Goal: Communication & Community: Answer question/provide support

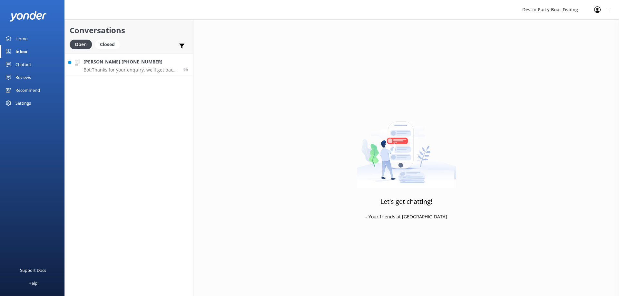
click at [122, 62] on h4 "[PERSON_NAME] [PHONE_NUMBER]" at bounding box center [131, 61] width 95 height 7
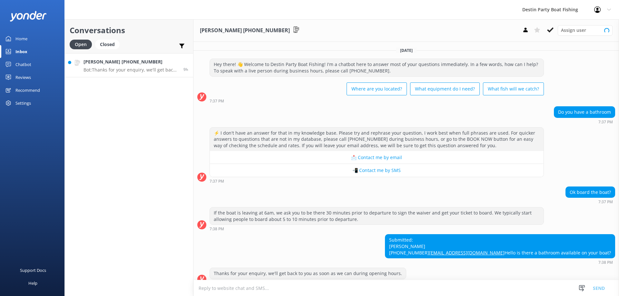
scroll to position [21, 0]
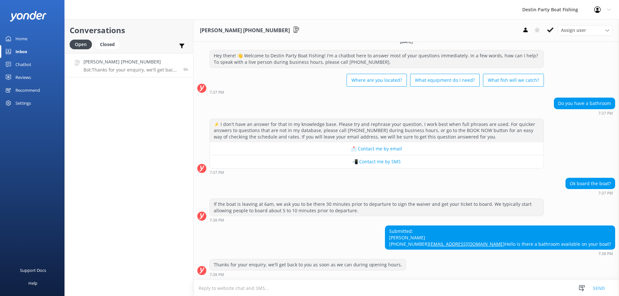
click at [250, 291] on textarea at bounding box center [406, 289] width 426 height 16
click at [340, 291] on textarea "Yes both boats have men and women's bathrooms and ac cabins." at bounding box center [406, 288] width 426 height 16
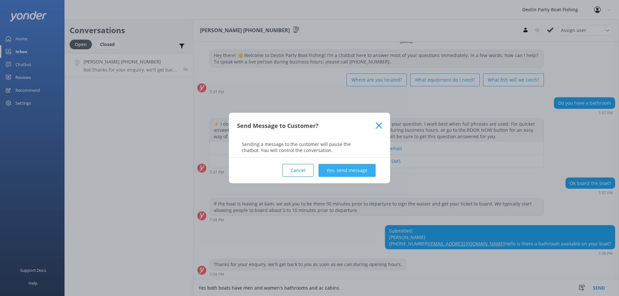
type textarea "Yes both boats have men and women's bathrooms and ac cabins."
click at [347, 167] on button "Yes, send message" at bounding box center [347, 170] width 57 height 13
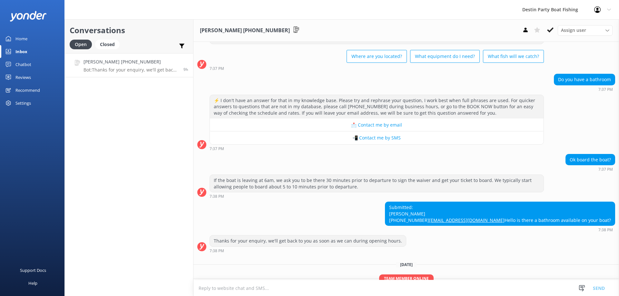
scroll to position [0, 0]
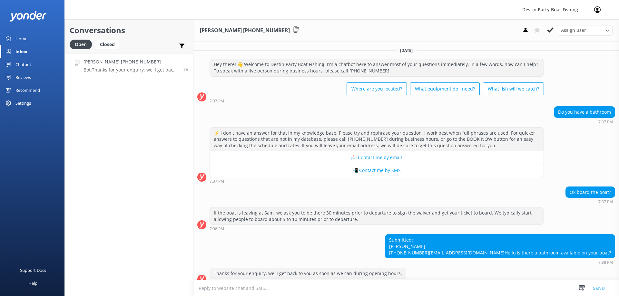
click at [23, 78] on div "Reviews" at bounding box center [22, 77] width 15 height 13
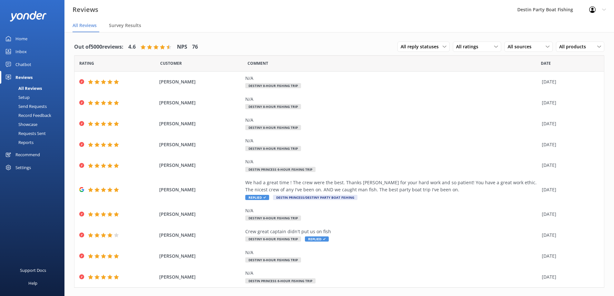
click at [23, 39] on div "Home" at bounding box center [21, 38] width 12 height 13
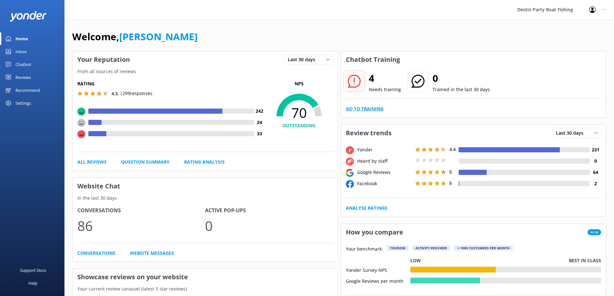
click at [363, 109] on link "Go to Training" at bounding box center [365, 108] width 38 height 7
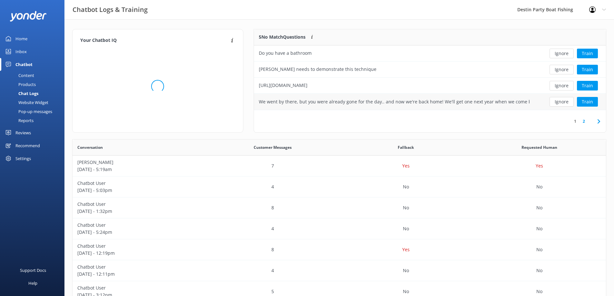
scroll to position [76, 347]
click at [583, 53] on button "Train" at bounding box center [587, 54] width 21 height 10
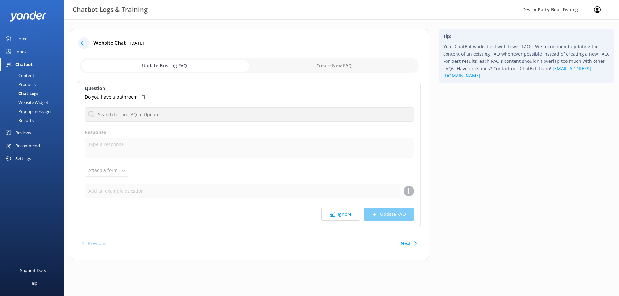
click at [19, 42] on div "Home" at bounding box center [21, 38] width 12 height 13
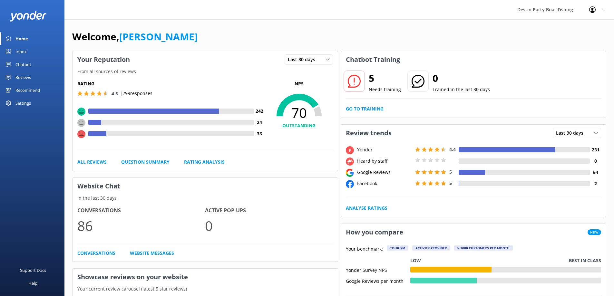
click at [350, 112] on link "Go to Training" at bounding box center [365, 108] width 38 height 7
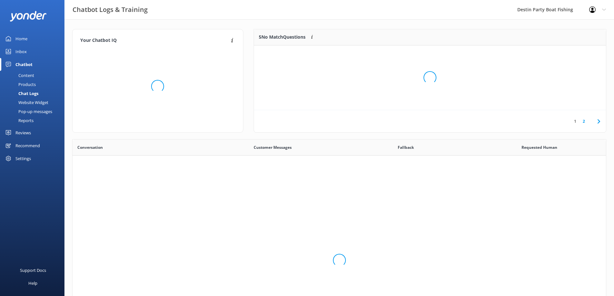
scroll to position [221, 529]
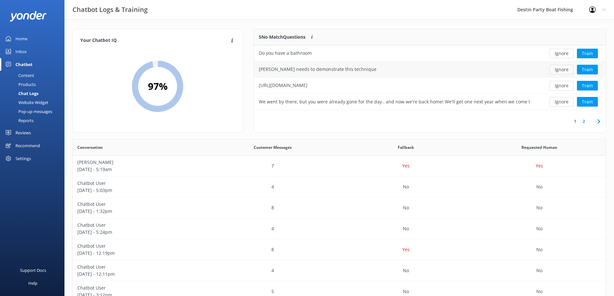
click at [562, 69] on button "Ignore" at bounding box center [562, 70] width 24 height 10
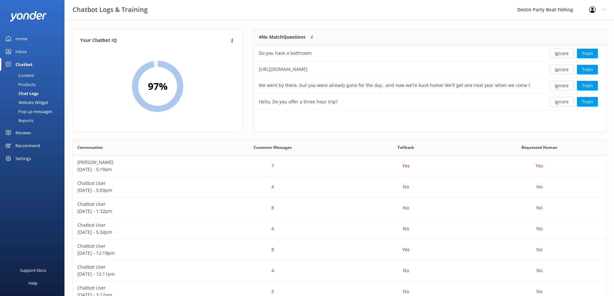
click at [562, 69] on button "Ignore" at bounding box center [562, 70] width 24 height 10
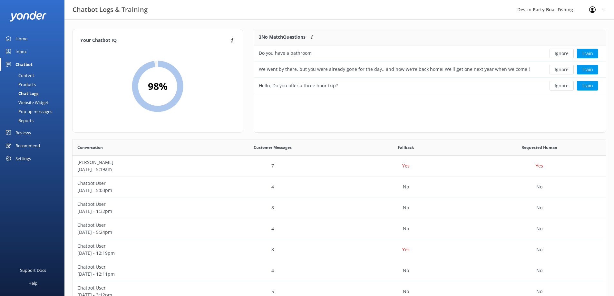
scroll to position [60, 347]
click at [565, 88] on button "Ignore" at bounding box center [562, 86] width 24 height 10
click at [482, 71] on div "We went by there, but you were already gone for the day.. and now we're back ho…" at bounding box center [394, 69] width 271 height 7
click at [556, 70] on button "Ignore" at bounding box center [562, 70] width 24 height 10
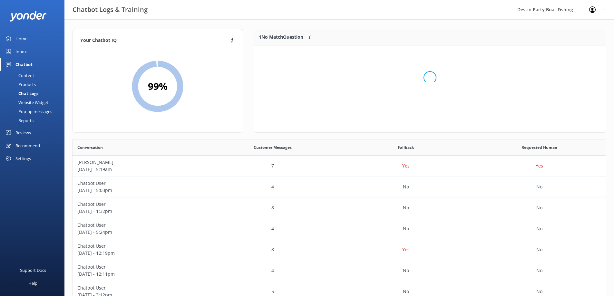
scroll to position [28, 347]
click at [563, 52] on button "Ignore" at bounding box center [562, 54] width 24 height 10
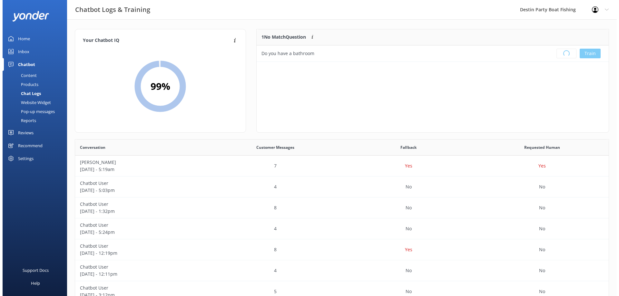
scroll to position [76, 347]
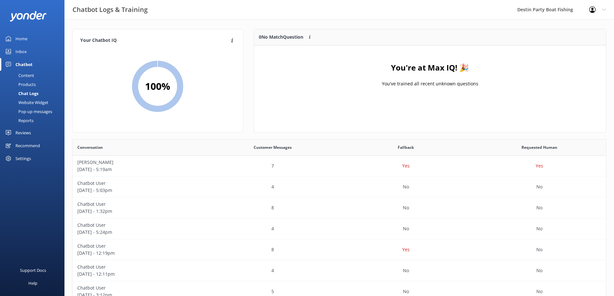
click at [19, 40] on div "Home" at bounding box center [21, 38] width 12 height 13
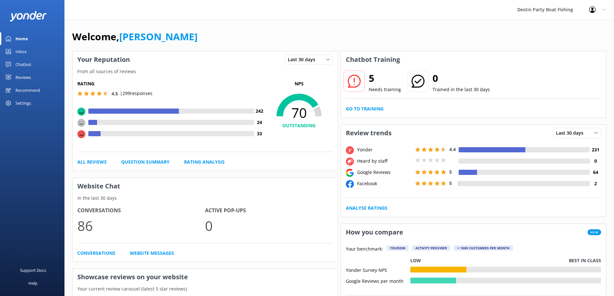
click at [21, 50] on div "Inbox" at bounding box center [20, 51] width 11 height 13
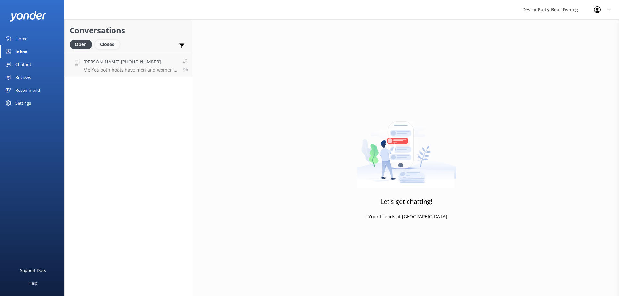
click at [117, 46] on div "Closed" at bounding box center [107, 45] width 25 height 10
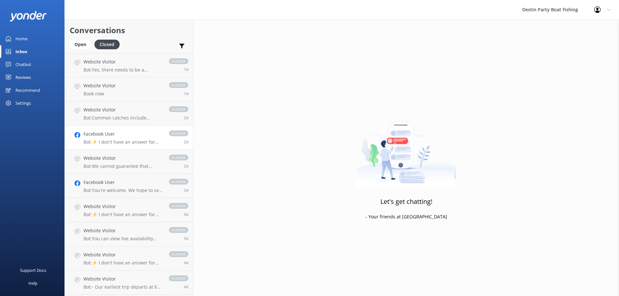
click at [122, 137] on h4 "Facebook User" at bounding box center [123, 134] width 79 height 7
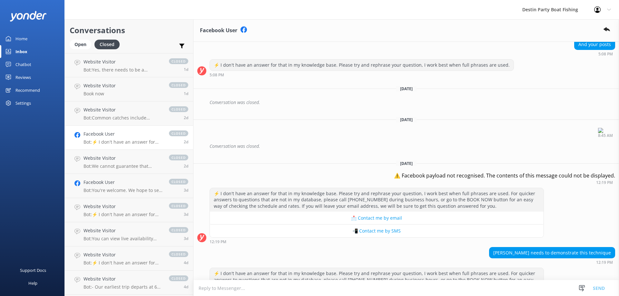
scroll to position [123, 0]
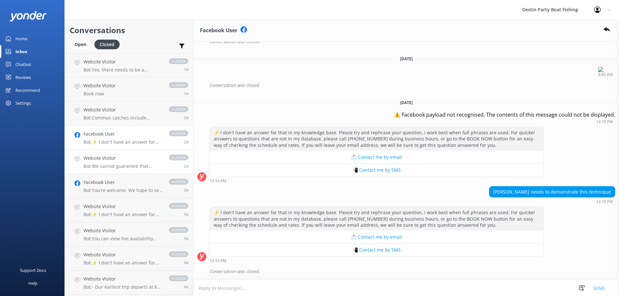
click at [132, 167] on p "Bot: We cannot guarantee that everyone will catch a fish, as it is called fishi…" at bounding box center [123, 166] width 79 height 6
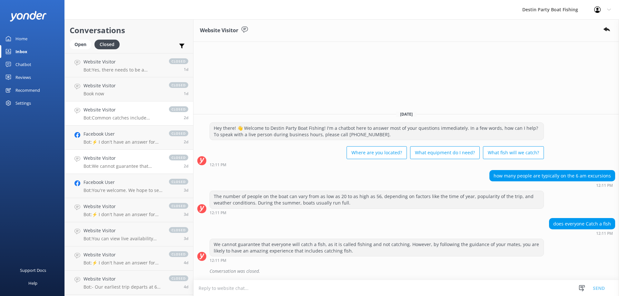
click at [124, 108] on h4 "Website Visitor" at bounding box center [123, 109] width 79 height 7
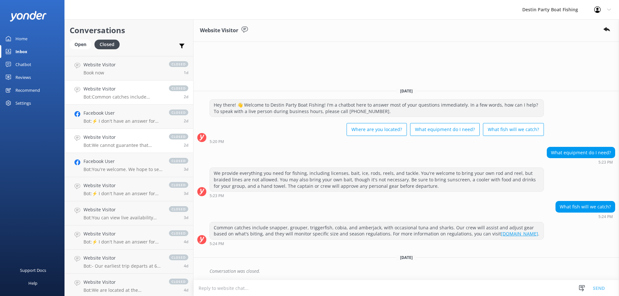
scroll to position [32, 0]
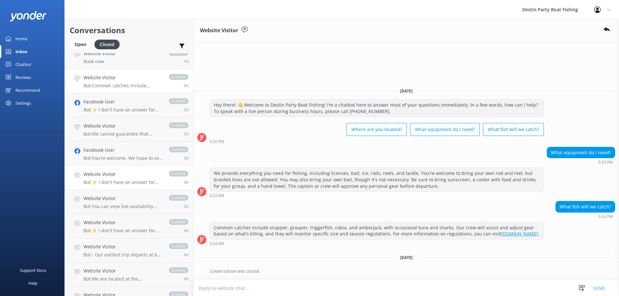
click at [132, 181] on p "Bot: ⚡ I don't have an answer for that in my knowledge base. Please try and rep…" at bounding box center [123, 183] width 79 height 6
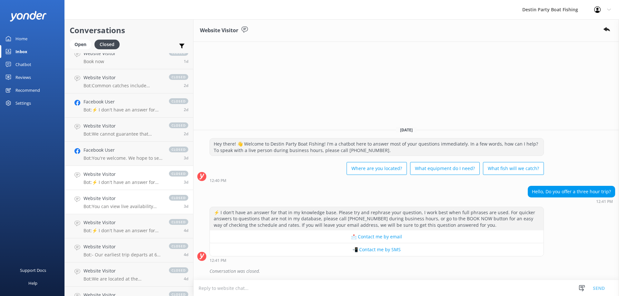
click at [132, 196] on h4 "Website Visitor" at bounding box center [123, 198] width 79 height 7
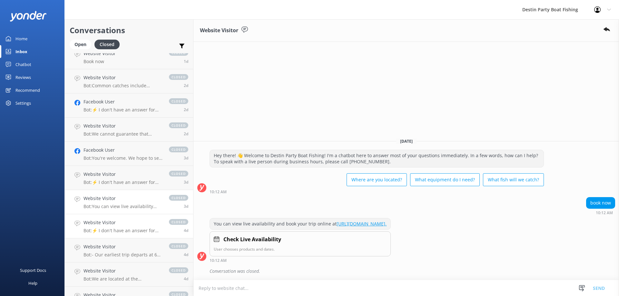
click at [138, 227] on div "Website Visitor Bot: ⚡ I don't have an answer for that in my knowledge base. Pl…" at bounding box center [123, 226] width 79 height 14
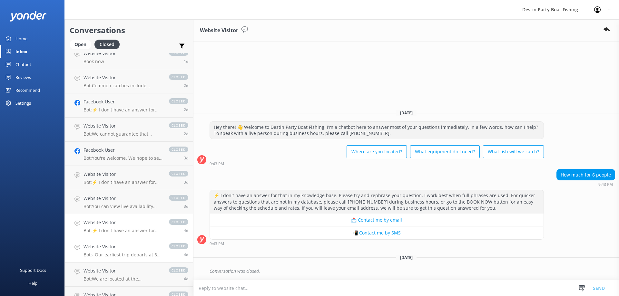
click at [139, 247] on h4 "Website Visitor" at bounding box center [123, 246] width 79 height 7
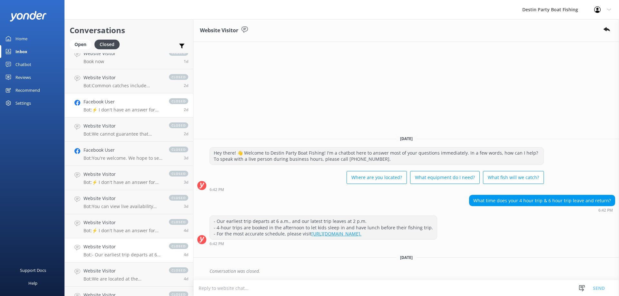
click at [126, 113] on link "Facebook User Bot: ⚡ I don't have an answer for that in my knowledge base. Plea…" at bounding box center [129, 106] width 128 height 24
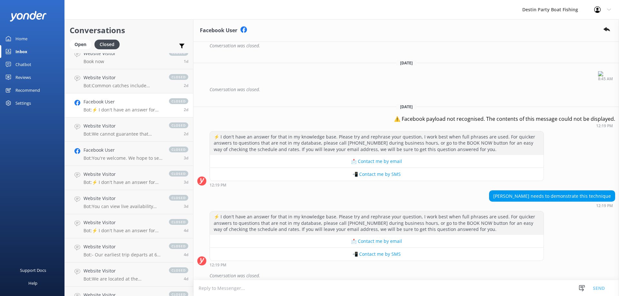
scroll to position [123, 0]
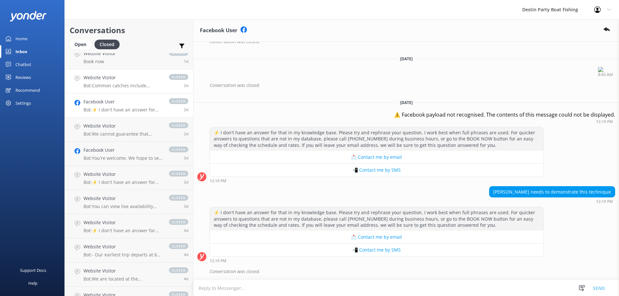
click at [129, 85] on p "Bot: Common catches include snapper, grouper, triggerfish, cobia, and amberjack…" at bounding box center [123, 86] width 79 height 6
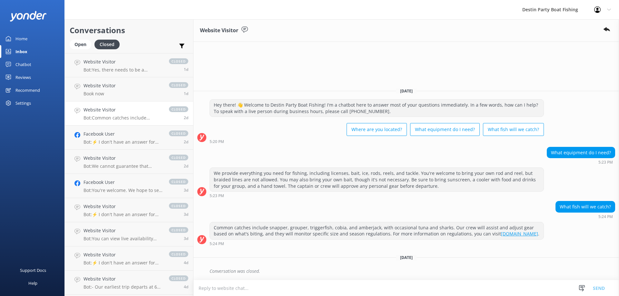
click at [129, 88] on link "Website Visitor Book now closed 1d" at bounding box center [129, 89] width 128 height 24
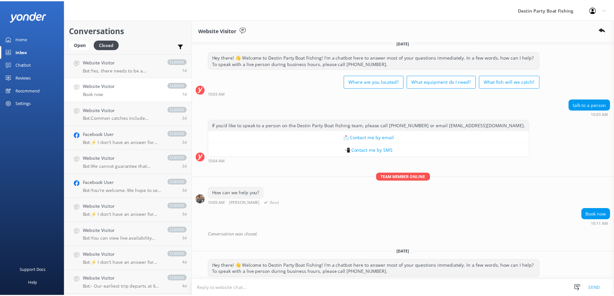
scroll to position [231, 0]
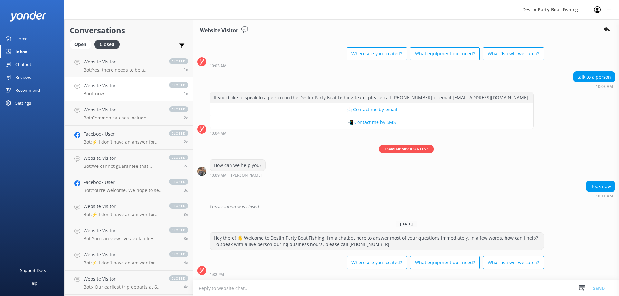
click at [14, 35] on link "Home" at bounding box center [32, 38] width 64 height 13
